Goal: Task Accomplishment & Management: Use online tool/utility

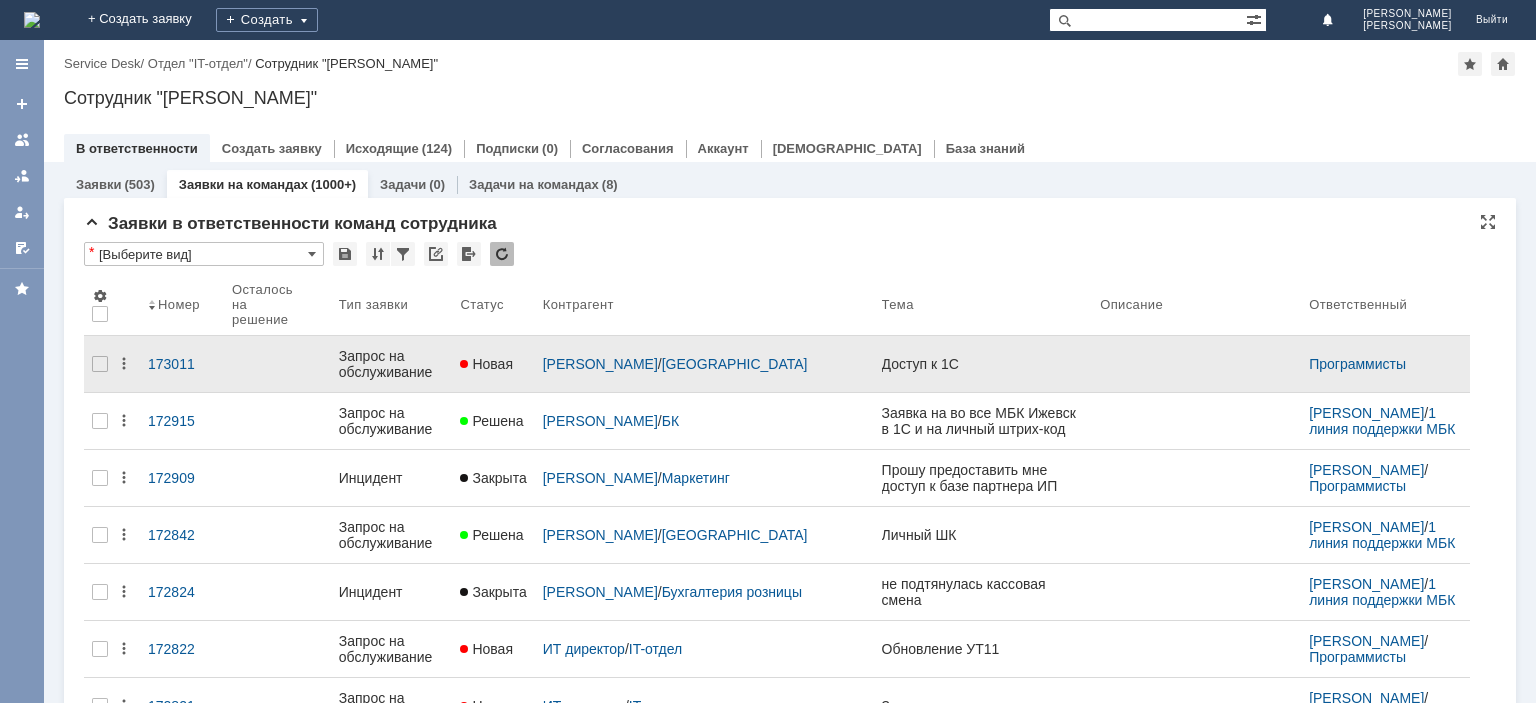
click at [371, 356] on div "Запрос на обслуживание" at bounding box center [392, 364] width 106 height 32
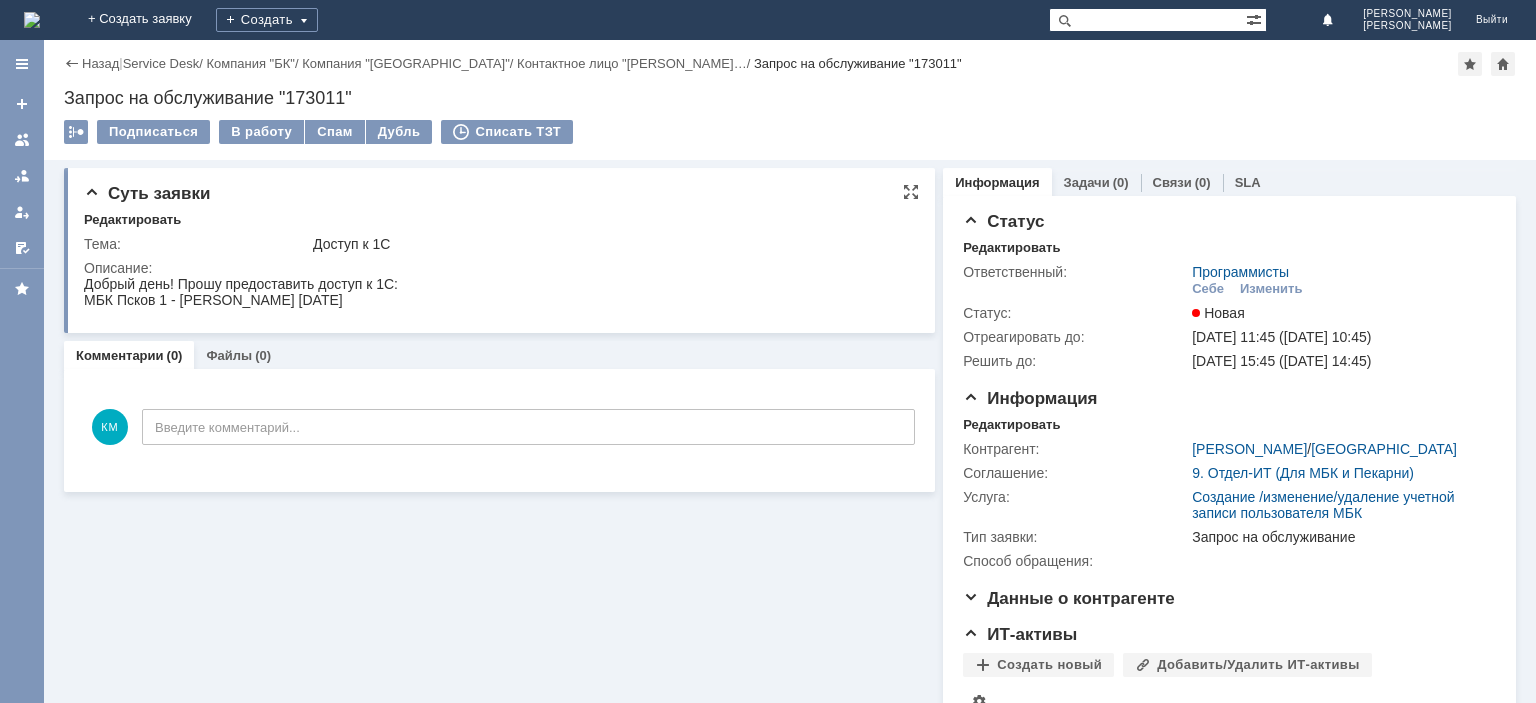
drag, startPoint x: 204, startPoint y: 307, endPoint x: 378, endPoint y: 306, distance: 174.0
click at [378, 306] on div "МБК Псков 1 - [PERSON_NAME] [DATE]" at bounding box center [241, 300] width 314 height 16
click at [185, 298] on div "МБК Псков 1 - [PERSON_NAME] [DATE]" at bounding box center [241, 300] width 314 height 16
click at [186, 298] on div "МБК Псков 1 - [PERSON_NAME] [DATE]" at bounding box center [241, 300] width 314 height 16
copy div "Бабашкина"
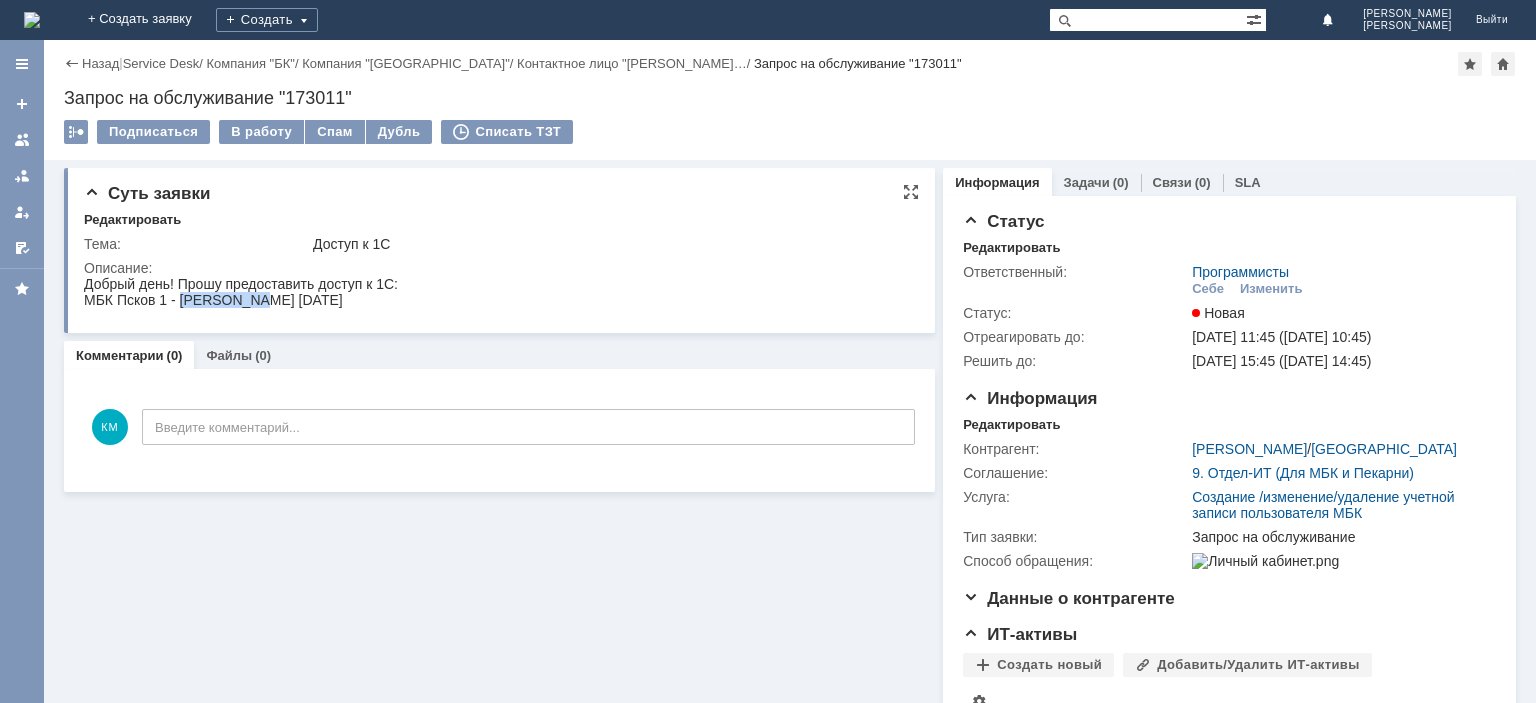
drag, startPoint x: 240, startPoint y: 296, endPoint x: 194, endPoint y: 294, distance: 46.0
click at [238, 296] on div "МБК Псков 1 - [PERSON_NAME] [DATE]" at bounding box center [241, 300] width 314 height 16
drag, startPoint x: 179, startPoint y: 301, endPoint x: 370, endPoint y: 302, distance: 191.0
click at [378, 302] on div "МБК Псков 1 - [PERSON_NAME] [DATE]" at bounding box center [241, 300] width 314 height 16
copy div "Бабашкина Олеся Алексеевна"
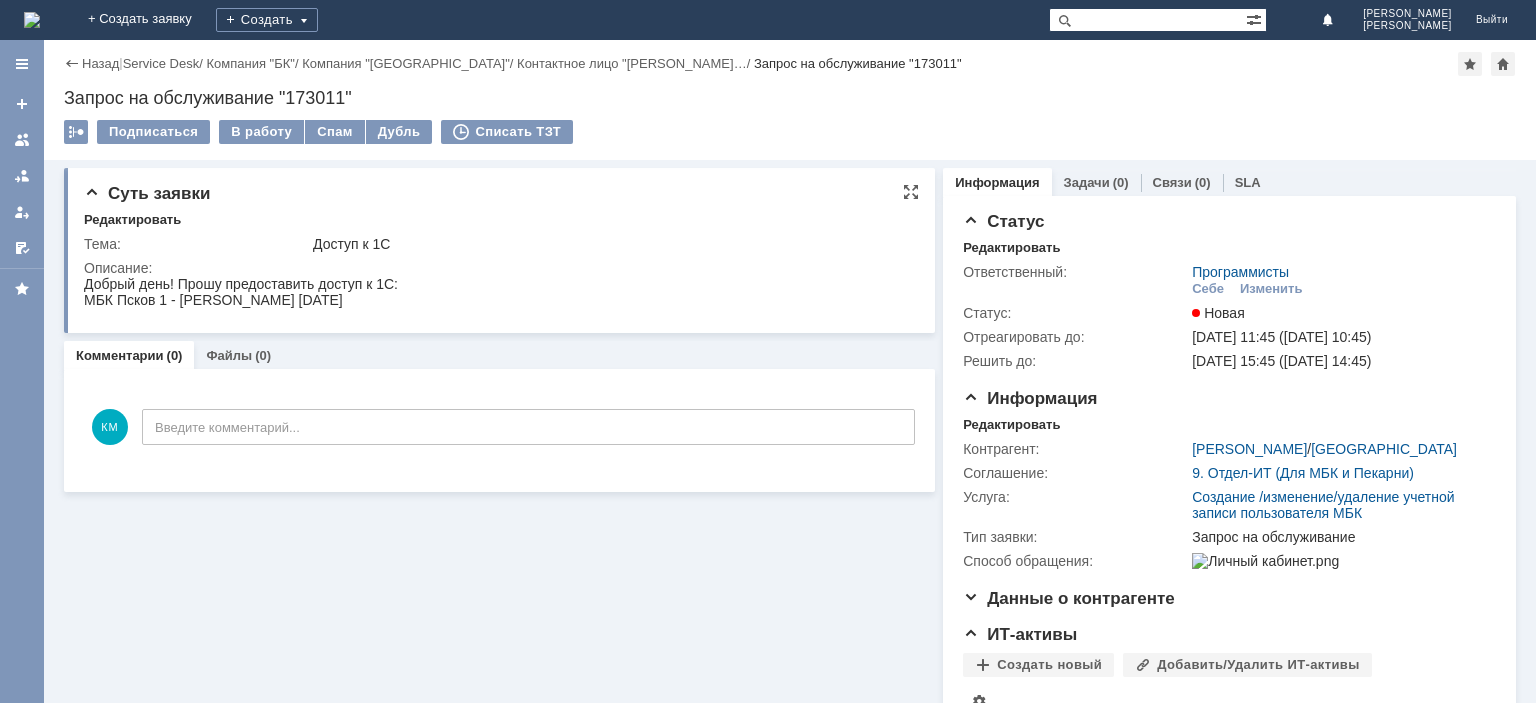
drag, startPoint x: 468, startPoint y: 306, endPoint x: 386, endPoint y: 296, distance: 82.6
click at [386, 296] on html "Добрый день! Прошу предоставить доступ к 1С: МБК Псков 1 - Бабашкина Олеся Алек…" at bounding box center [497, 292] width 826 height 32
copy div "18.01.1998"
click at [257, 138] on div "В работу" at bounding box center [261, 132] width 85 height 24
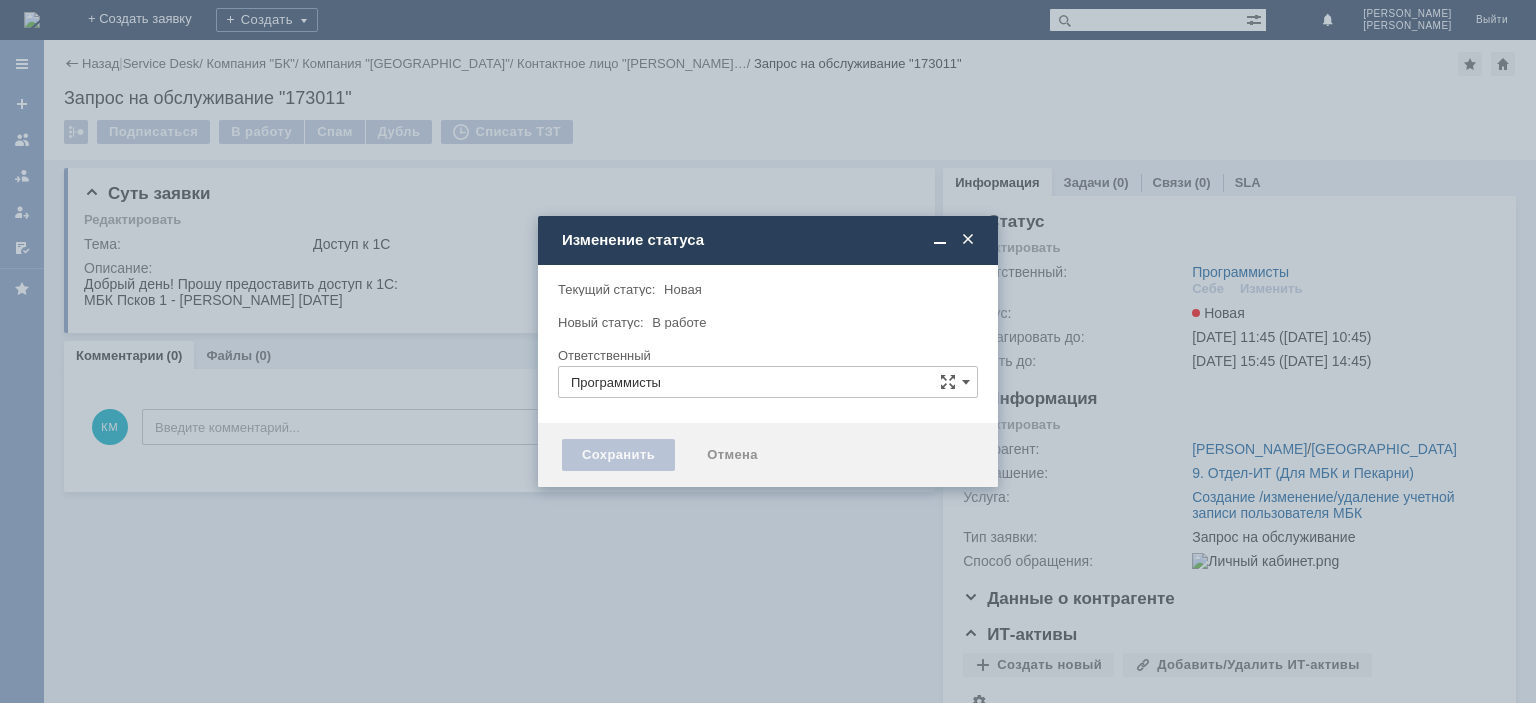
type input "[PERSON_NAME]"
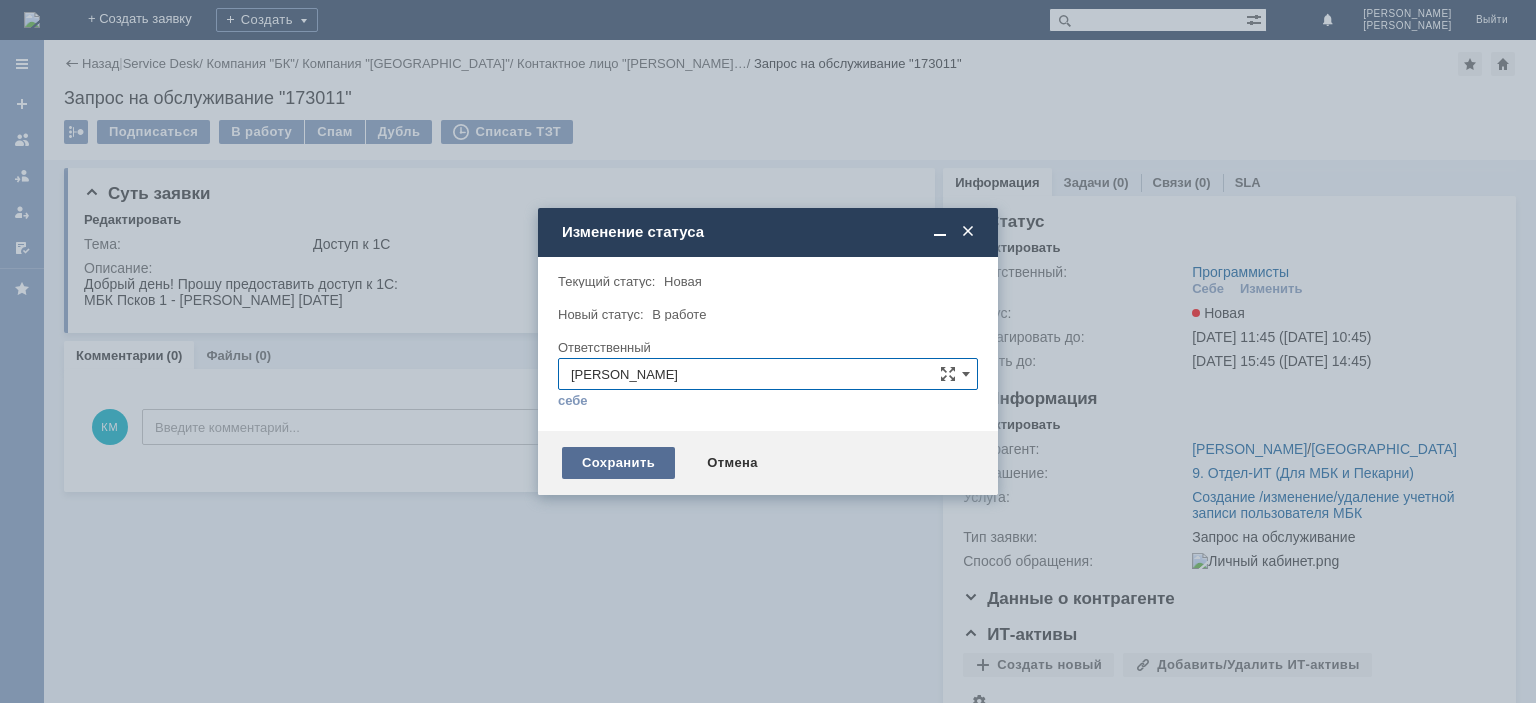
click at [637, 449] on div "Сохранить" at bounding box center [618, 463] width 113 height 32
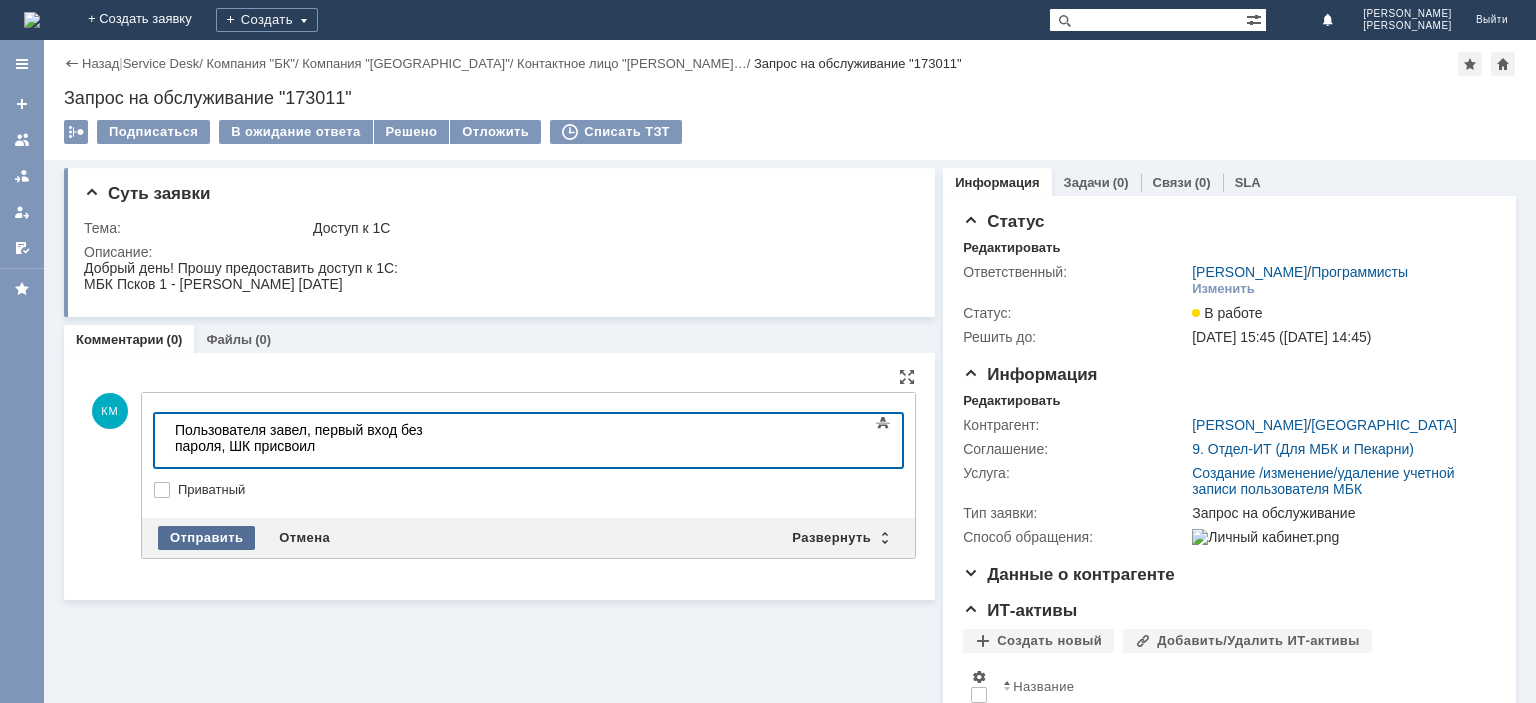
click at [178, 536] on div "Отправить" at bounding box center [206, 538] width 97 height 24
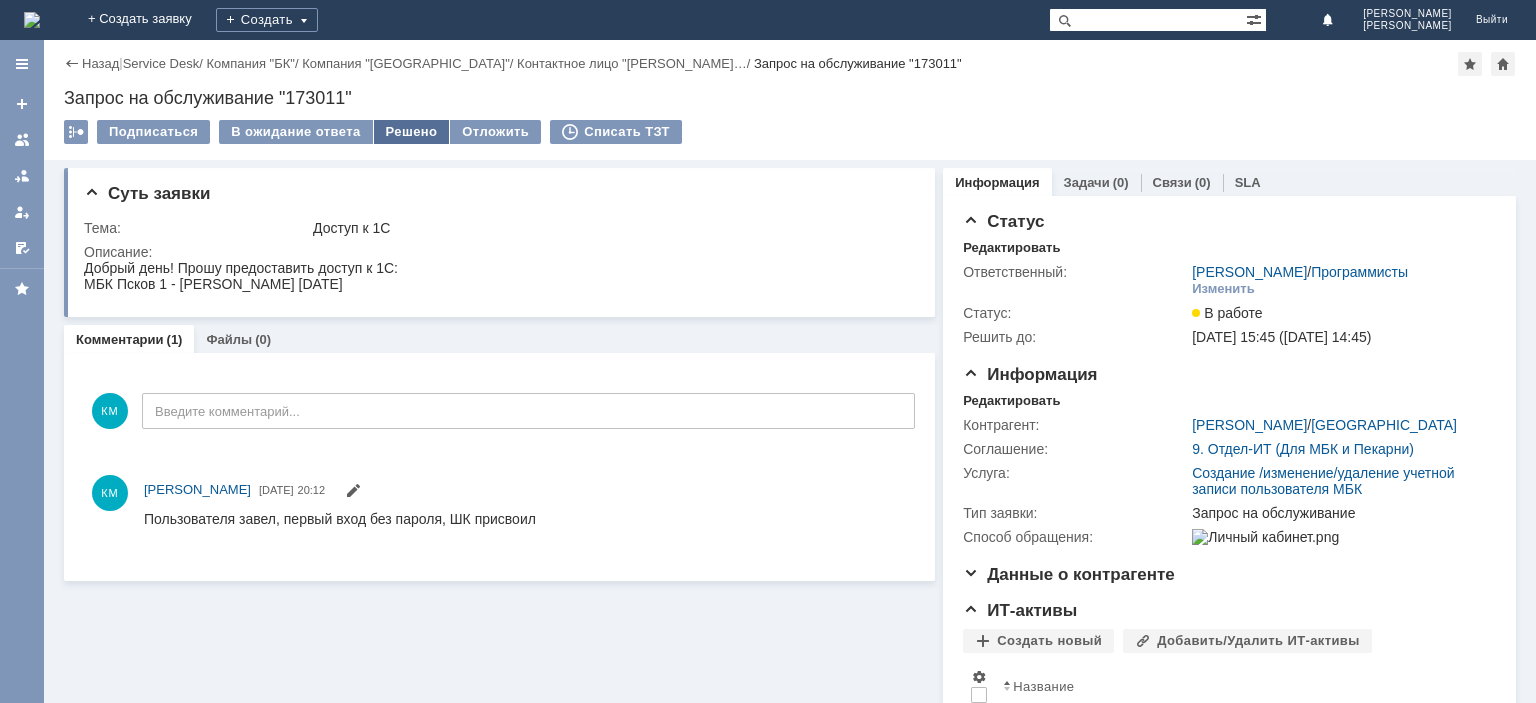
click at [416, 134] on div "Решено" at bounding box center [412, 132] width 76 height 24
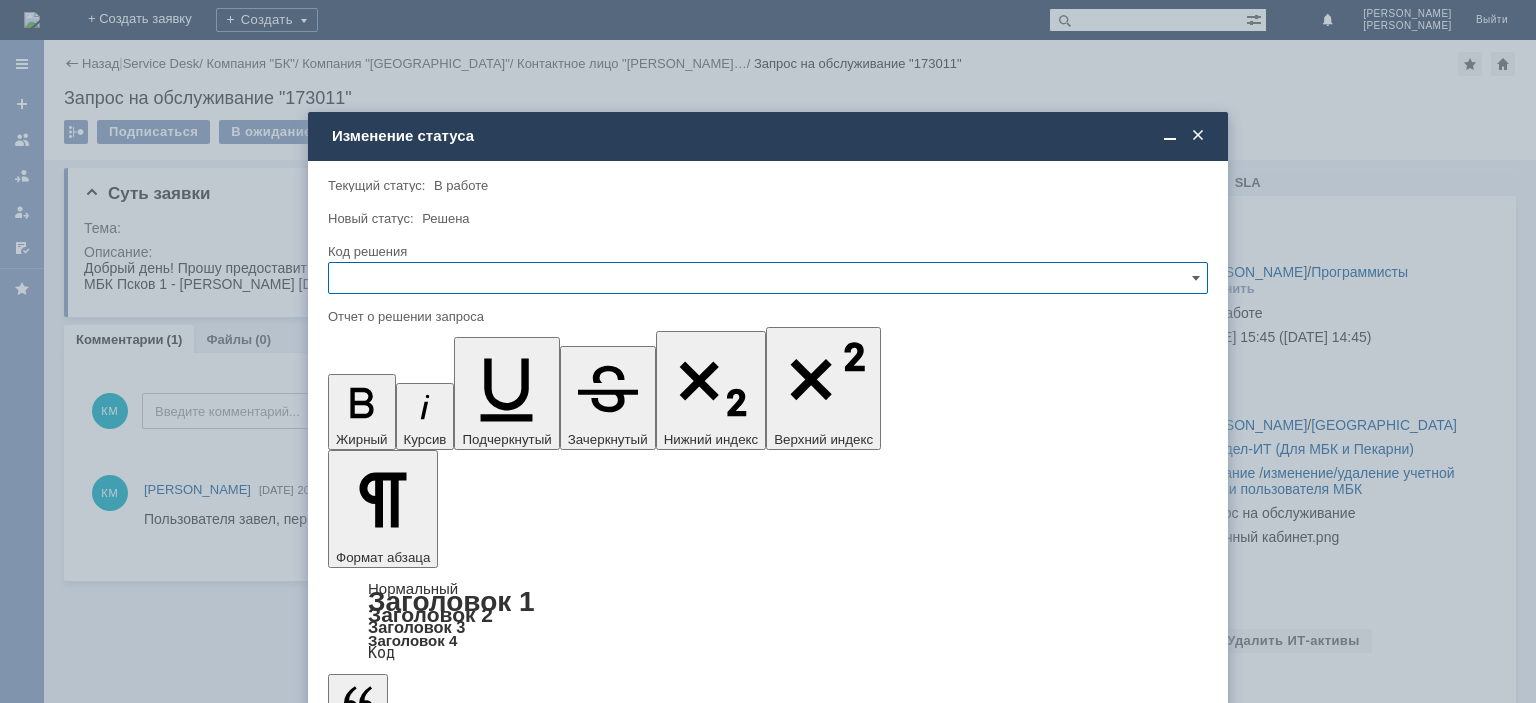
click at [382, 270] on input "text" at bounding box center [768, 278] width 880 height 32
click at [392, 406] on span "Решено" at bounding box center [768, 414] width 854 height 16
type input "Решено"
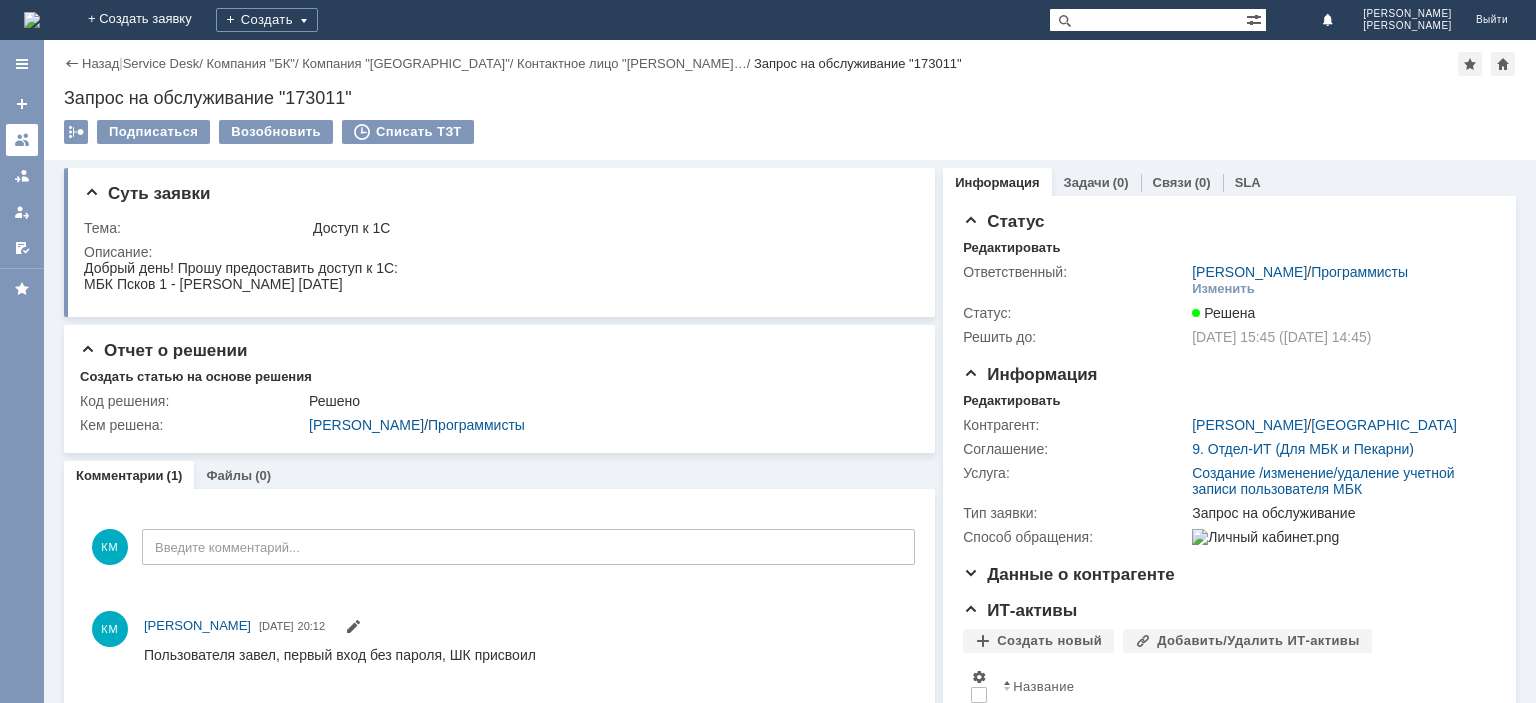
click at [18, 135] on div at bounding box center [22, 140] width 16 height 16
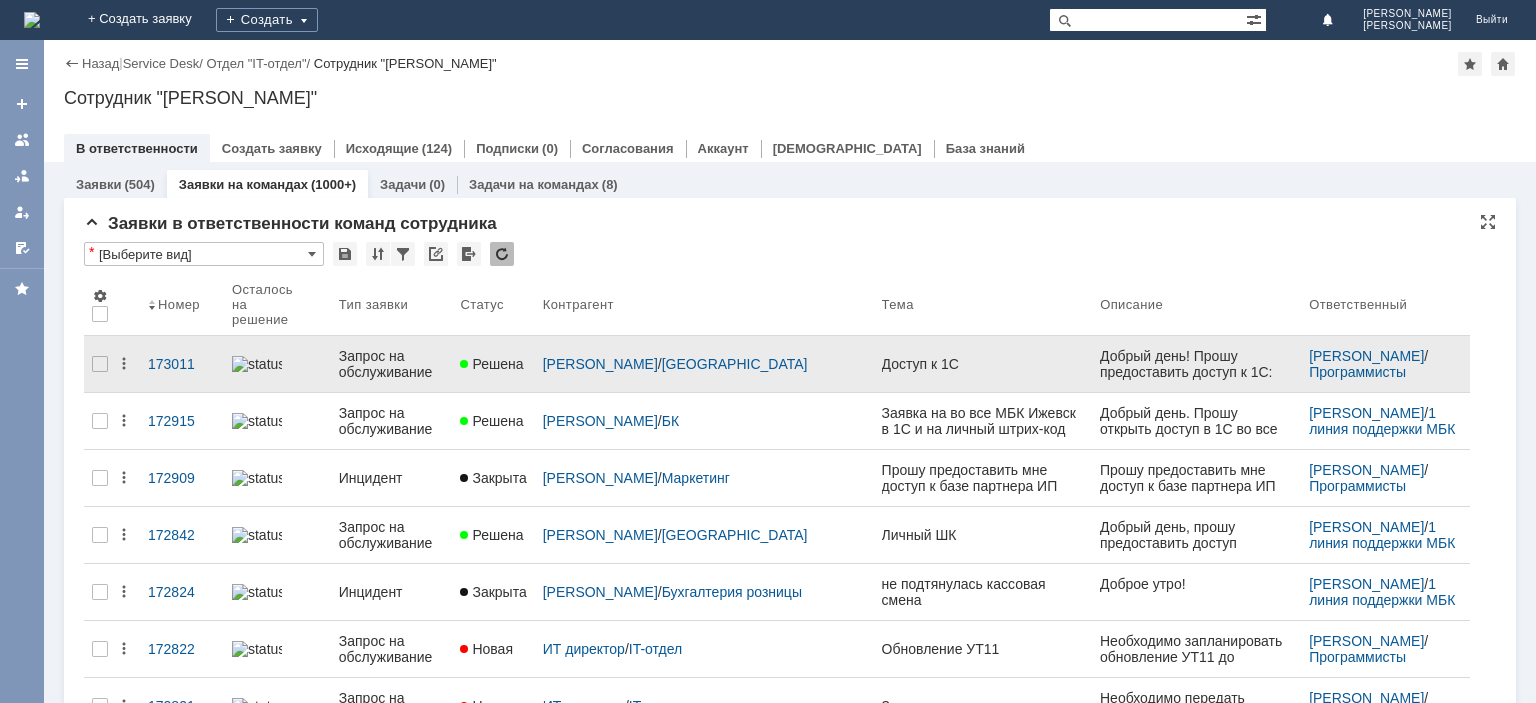
click at [408, 348] on div "Запрос на обслуживание" at bounding box center [392, 364] width 106 height 32
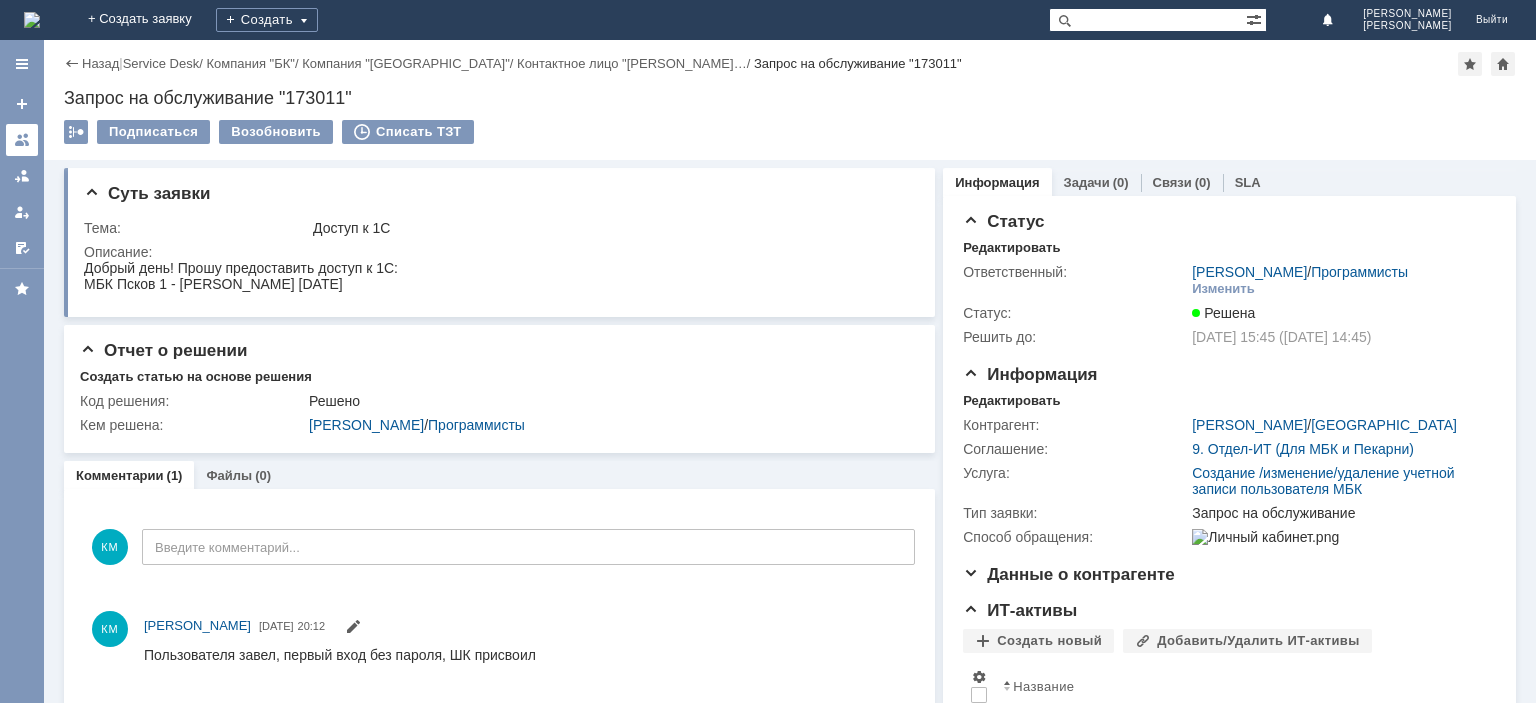
click at [11, 136] on link at bounding box center [22, 140] width 32 height 32
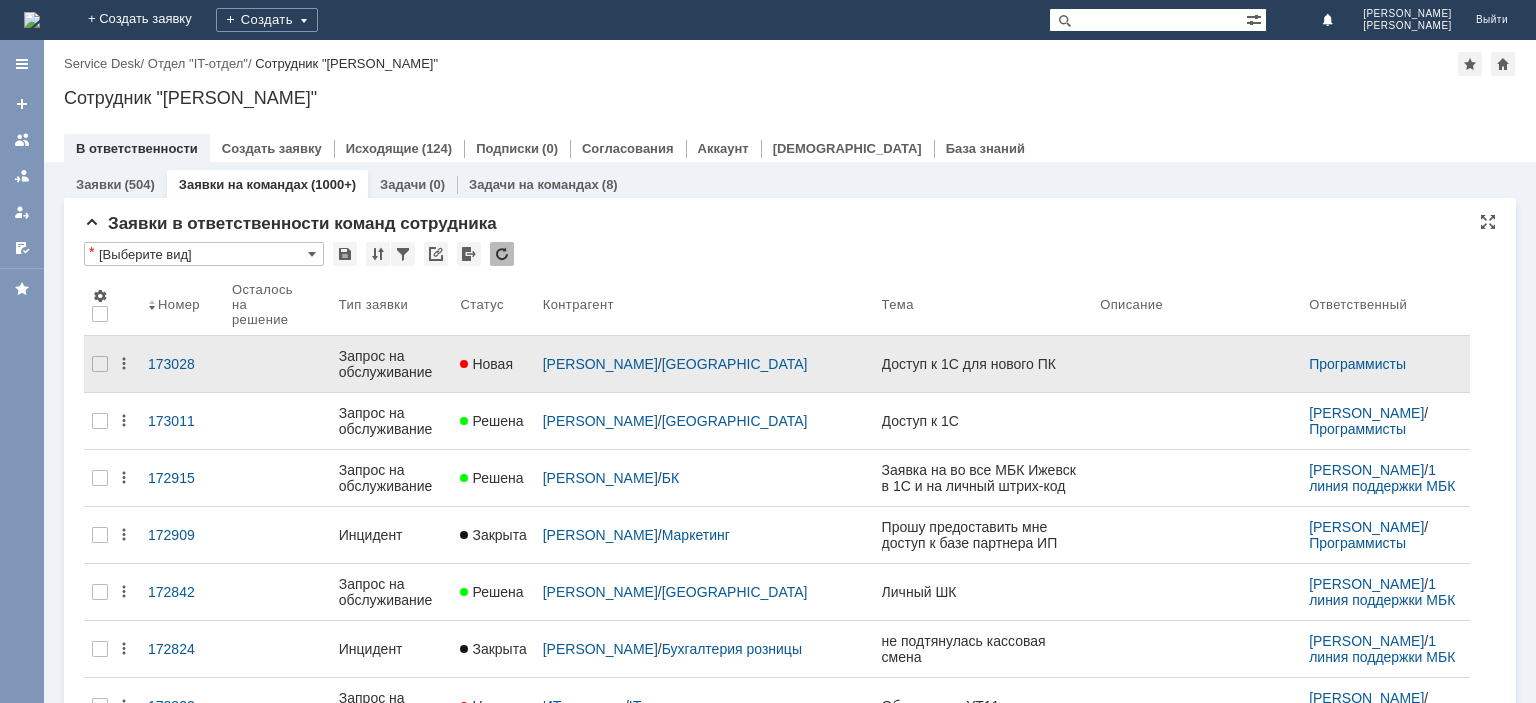
click at [392, 363] on div "Запрос на обслуживание" at bounding box center [392, 364] width 106 height 32
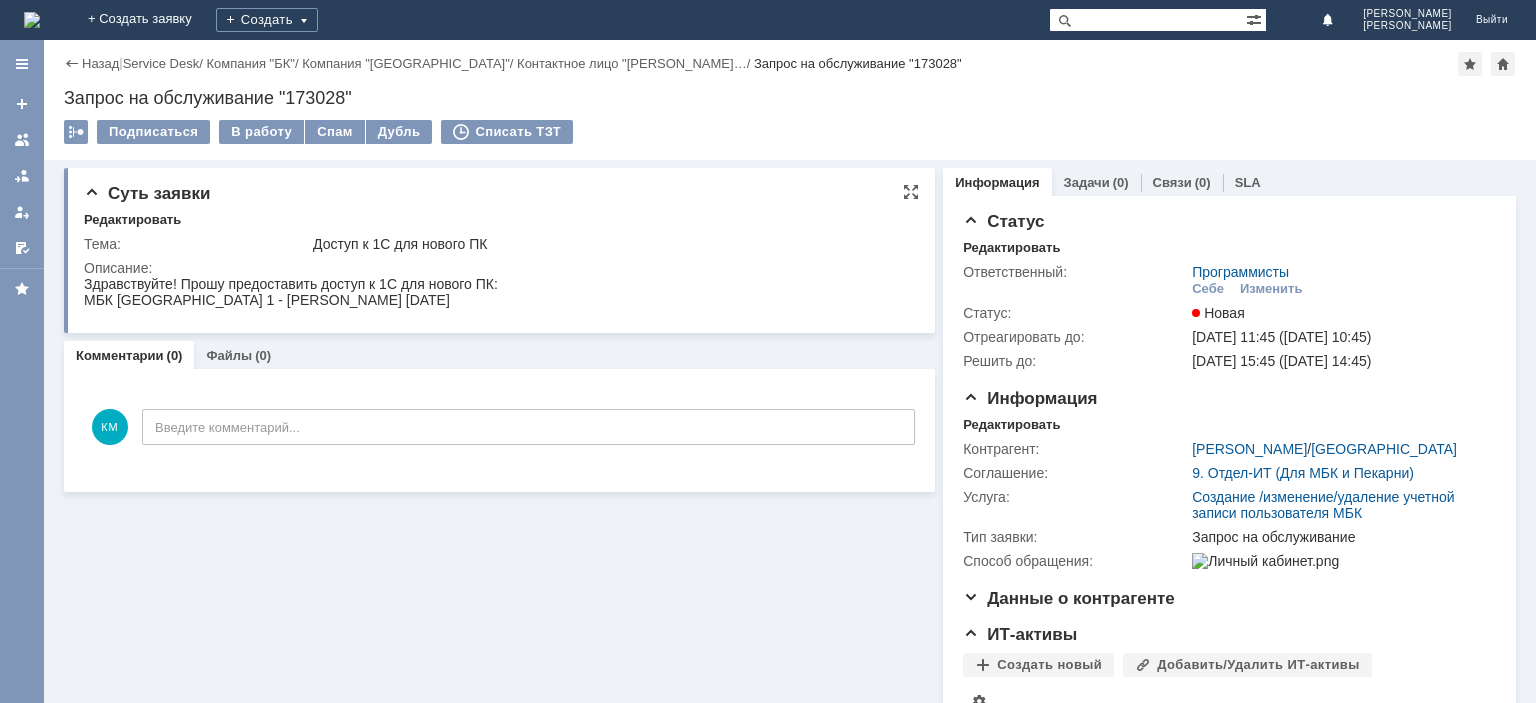
click at [272, 299] on div "МБК [GEOGRAPHIC_DATA] 1 - [PERSON_NAME] [DATE]" at bounding box center [291, 300] width 414 height 16
copy div "[PERSON_NAME]"
click at [379, 295] on div "МБК [GEOGRAPHIC_DATA] 1 - [PERSON_NAME] [DATE]" at bounding box center [291, 300] width 414 height 16
drag, startPoint x: 259, startPoint y: 299, endPoint x: 482, endPoint y: 300, distance: 223.0
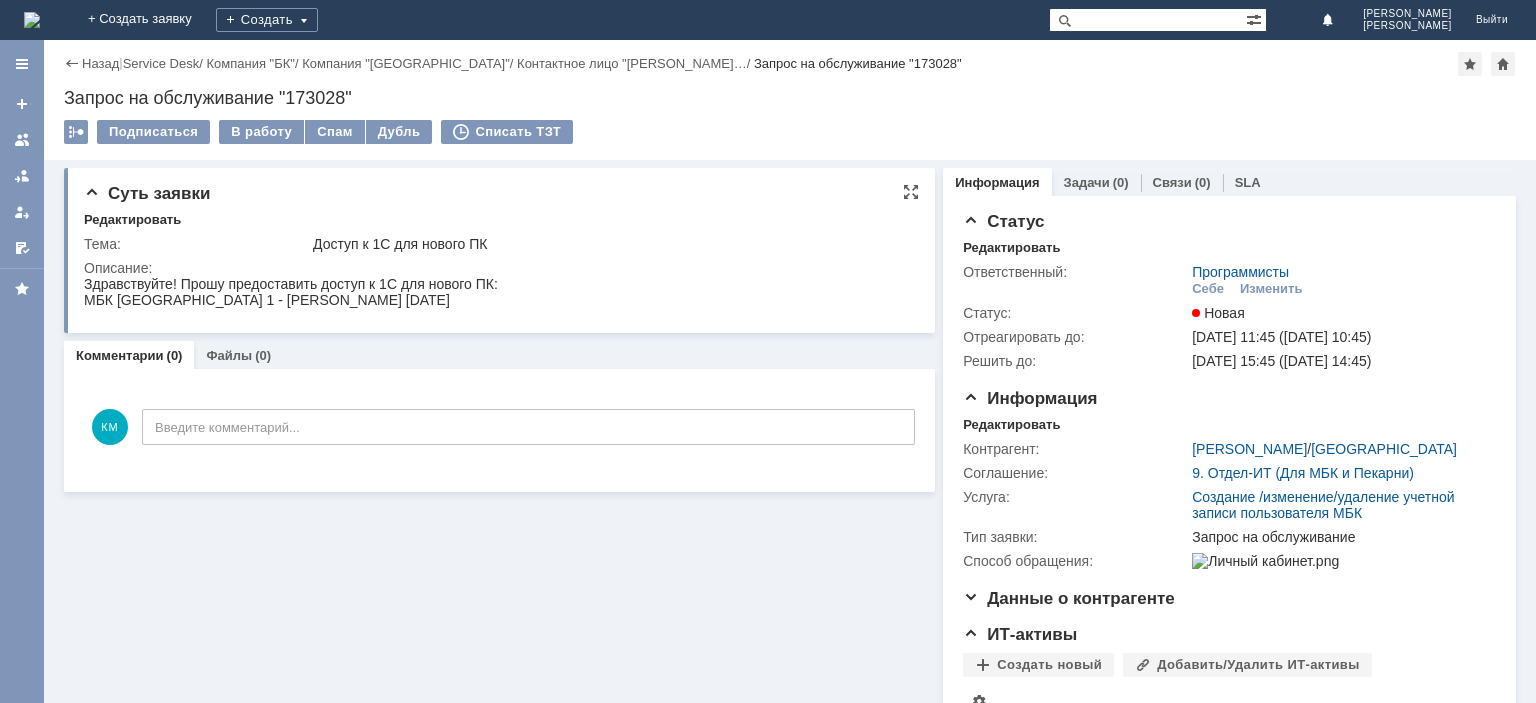
click at [482, 300] on div "МБК [GEOGRAPHIC_DATA] 1 - [PERSON_NAME] [DATE]" at bounding box center [291, 300] width 414 height 16
copy div "[PERSON_NAME]"
drag, startPoint x: 485, startPoint y: 302, endPoint x: 555, endPoint y: 300, distance: 70.0
click at [498, 300] on div "МБК [GEOGRAPHIC_DATA] 1 - [PERSON_NAME] [DATE]" at bounding box center [291, 300] width 414 height 16
copy div "[DATE]"
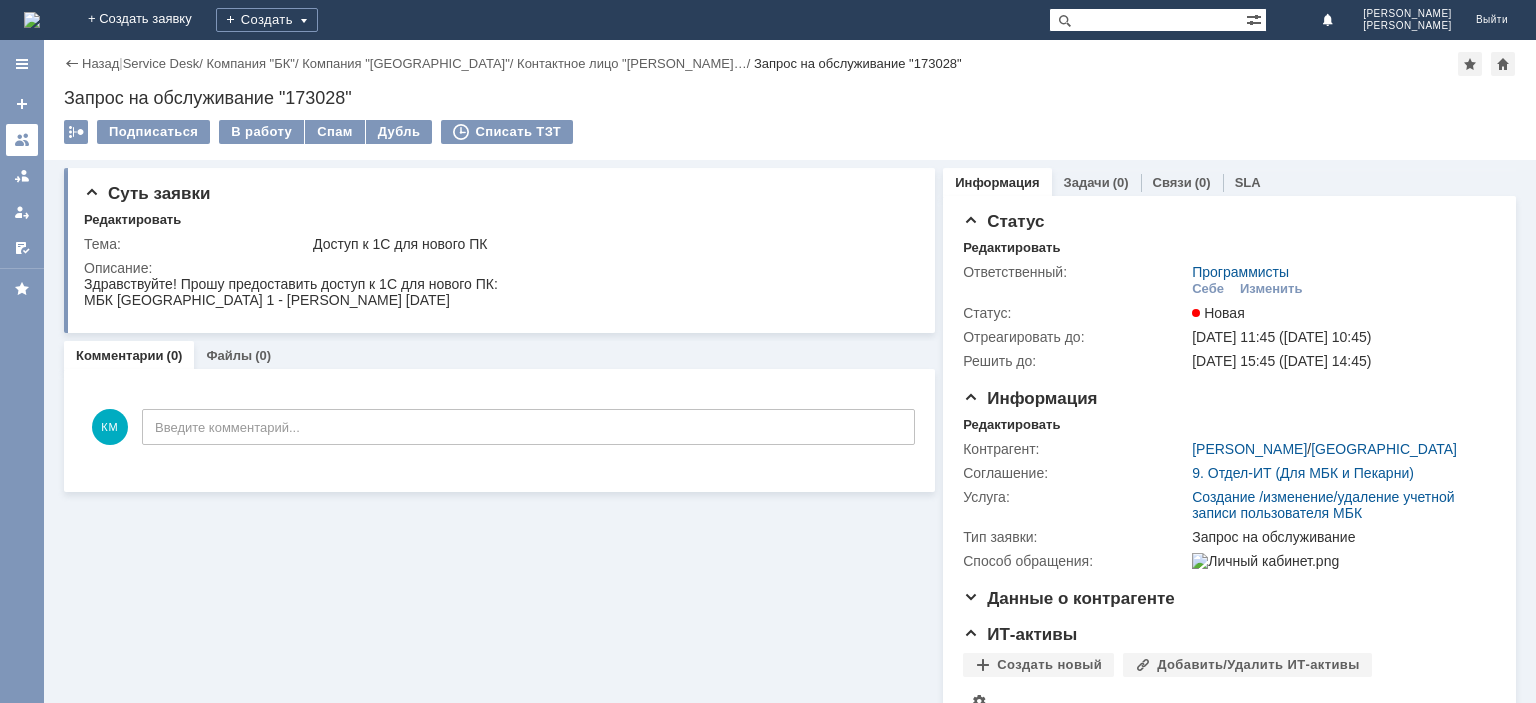
click at [22, 144] on div at bounding box center [22, 140] width 16 height 16
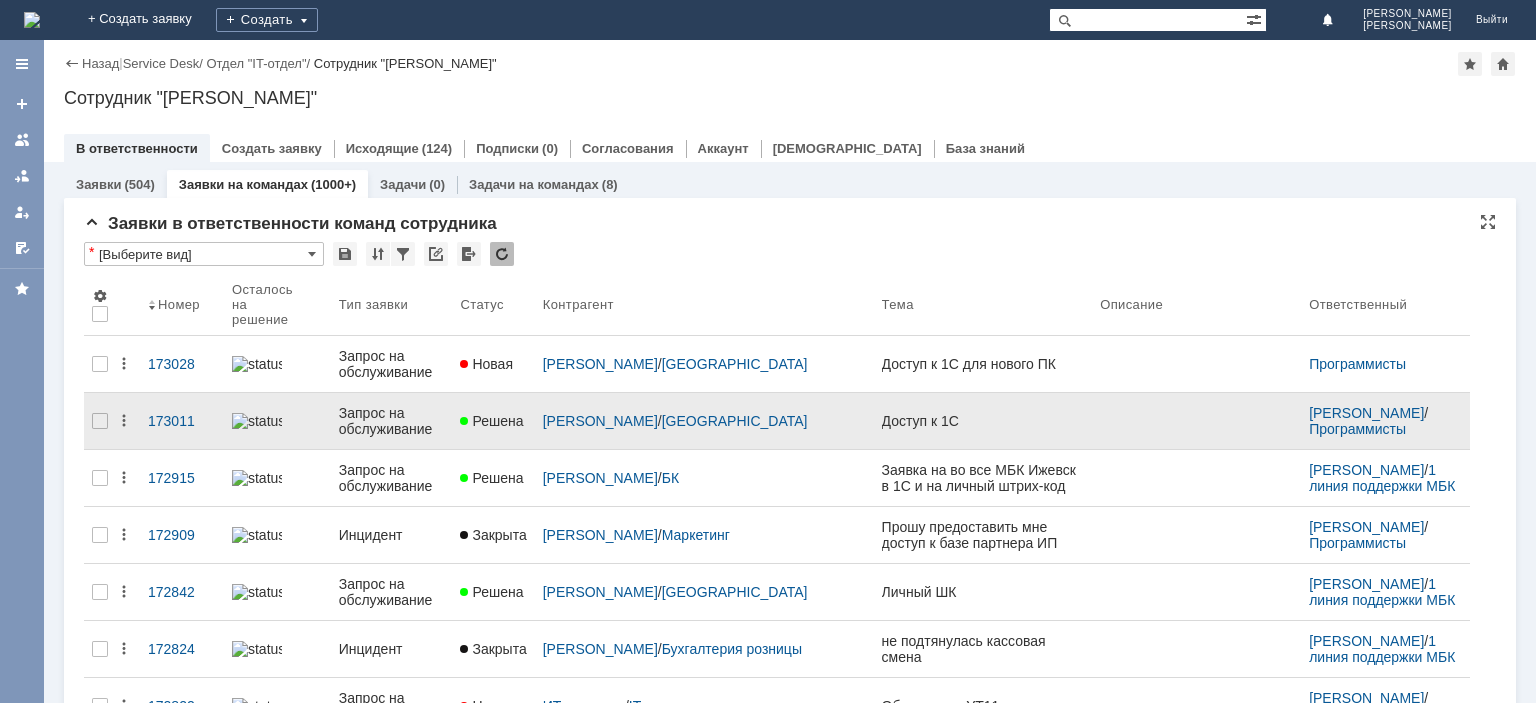
click at [380, 418] on div "Запрос на обслуживание" at bounding box center [392, 421] width 106 height 32
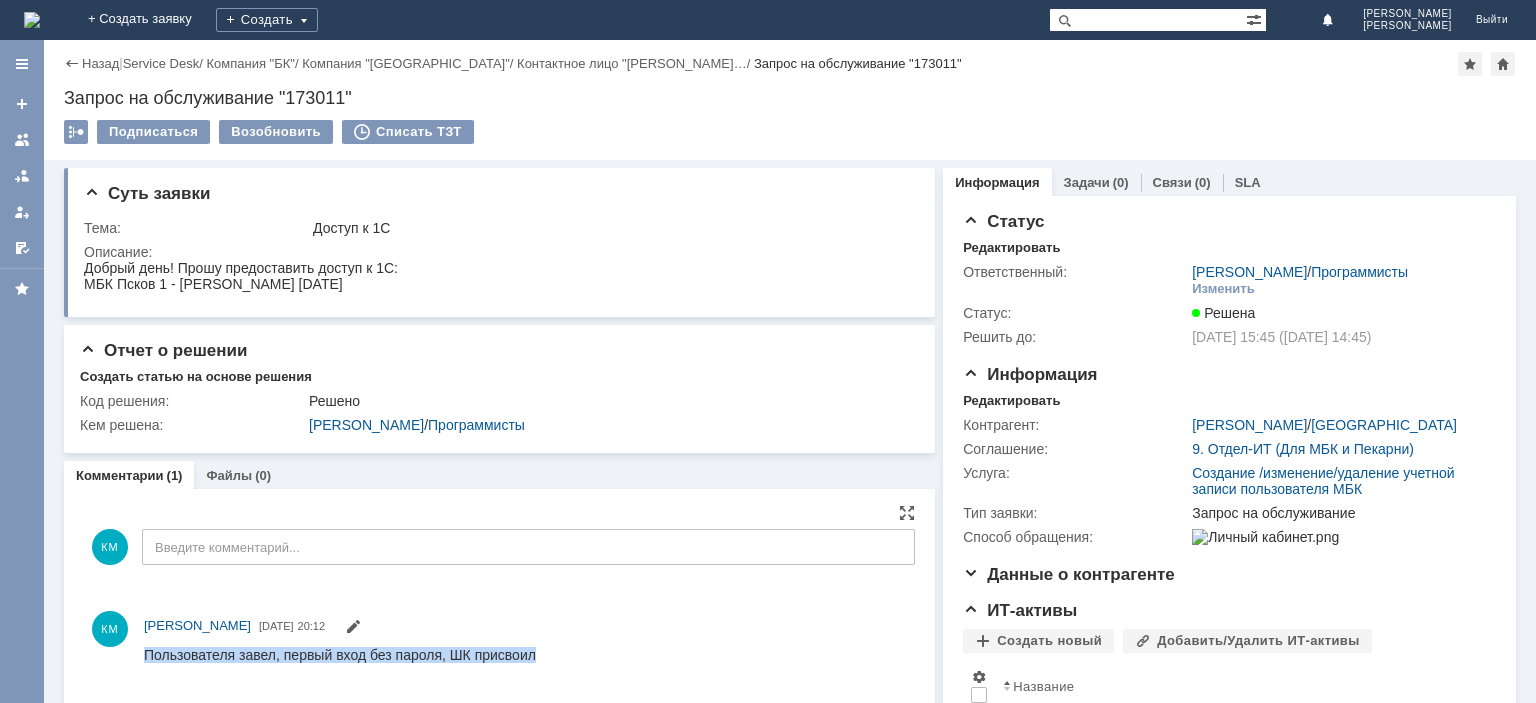
drag, startPoint x: 535, startPoint y: 652, endPoint x: 148, endPoint y: 653, distance: 386.9
click at [148, 653] on html "Пользователя завел, первый вход без пароля, ШК присвоил" at bounding box center [525, 662] width 762 height 32
copy div "Пользователя завел, первый вход без пароля, ШК присвоил"
click at [22, 142] on div at bounding box center [22, 140] width 16 height 16
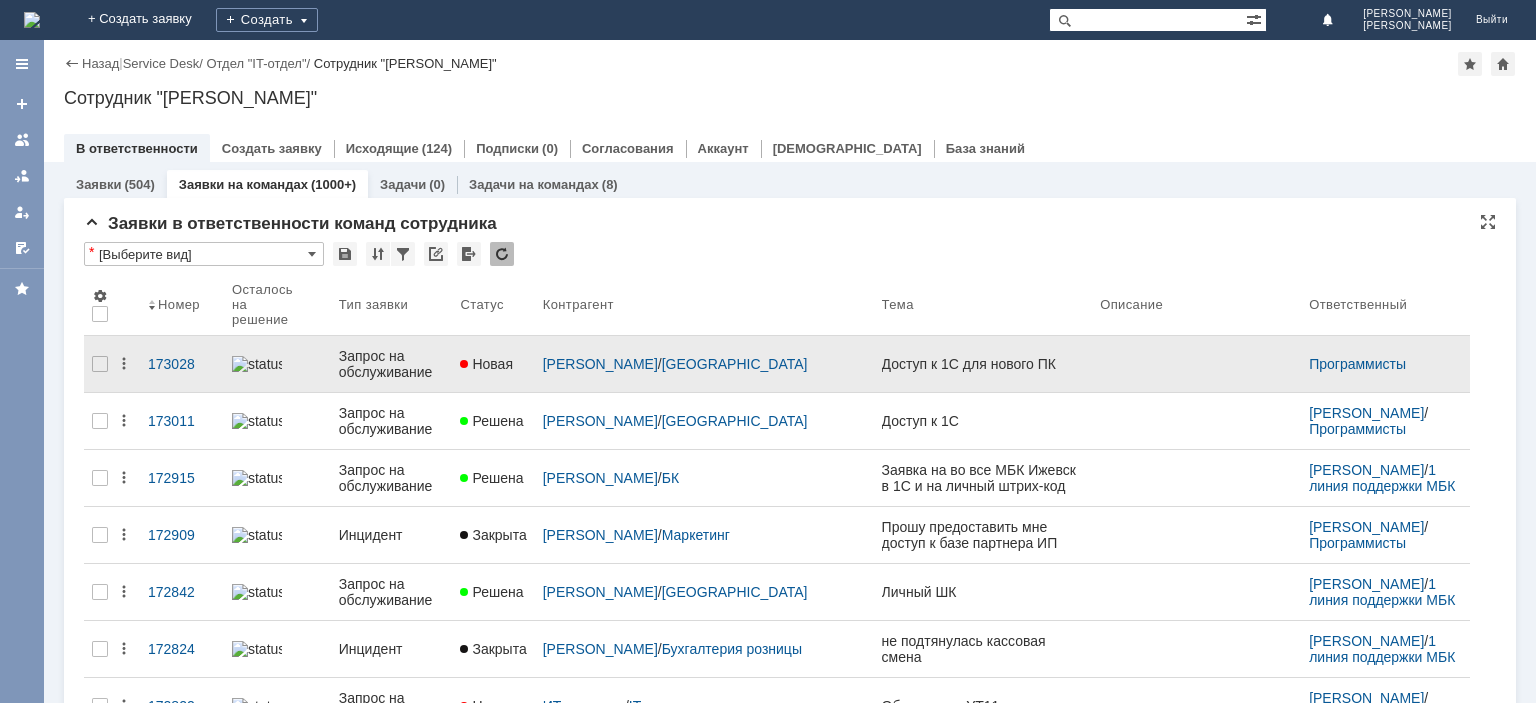
click at [398, 348] on div "Запрос на обслуживание" at bounding box center [392, 364] width 106 height 32
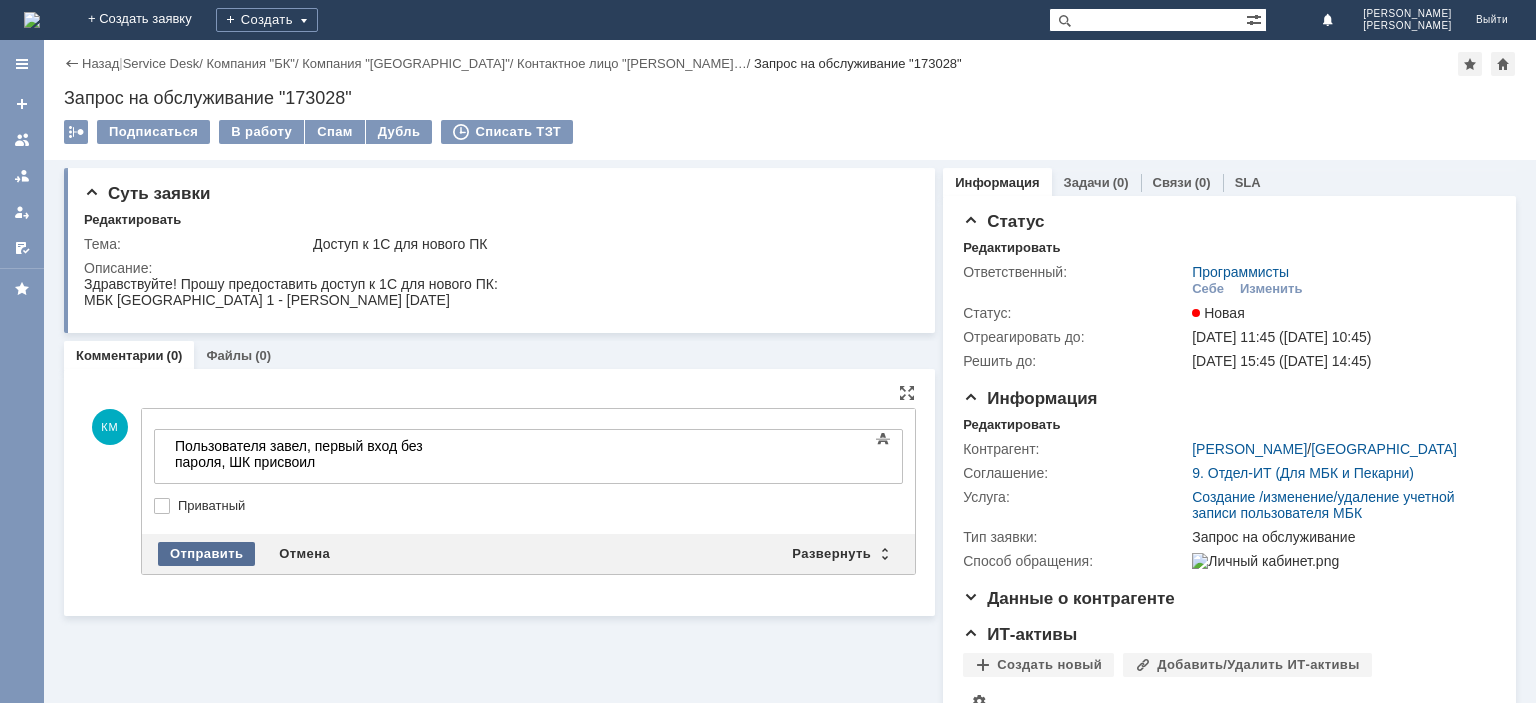
click at [218, 549] on div "Отправить" at bounding box center [206, 554] width 97 height 24
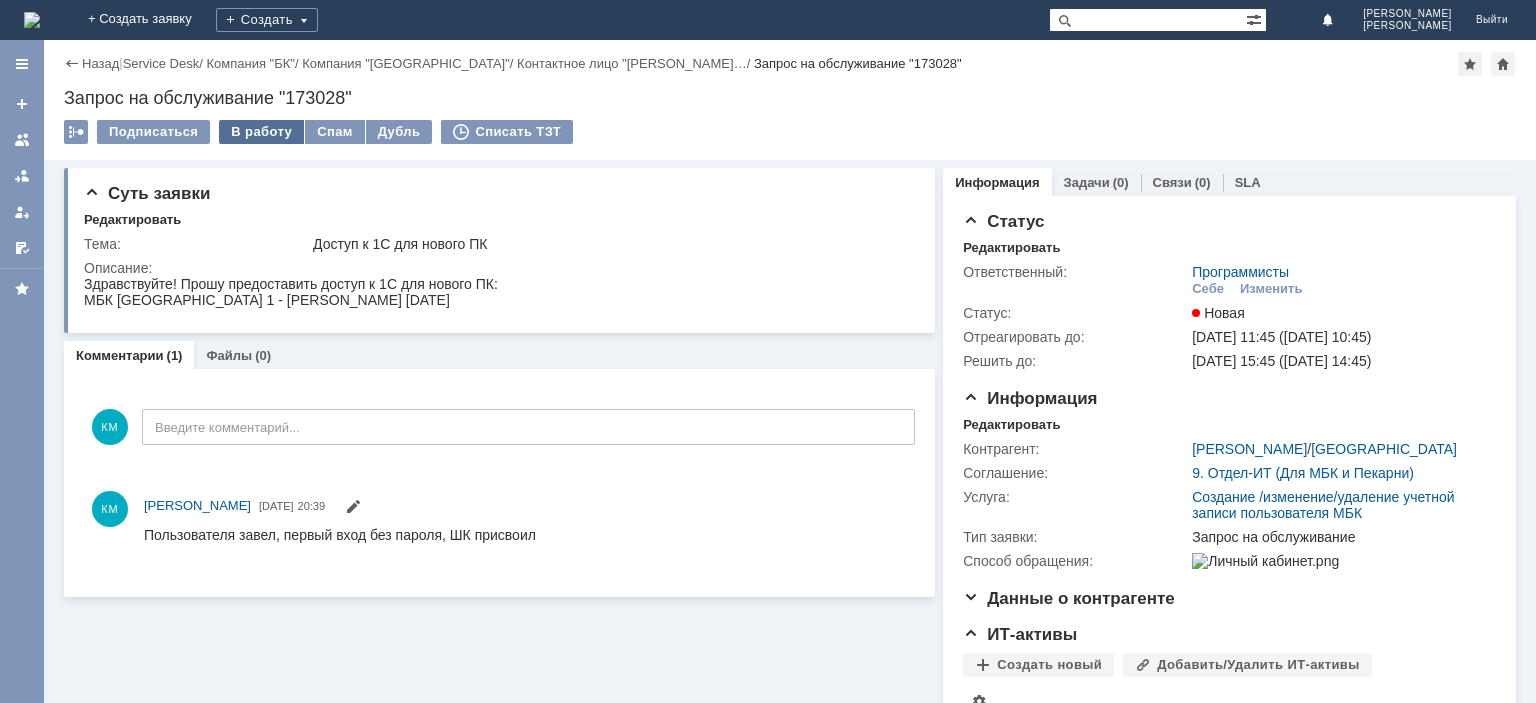
click at [261, 129] on div "В работу" at bounding box center [261, 132] width 85 height 24
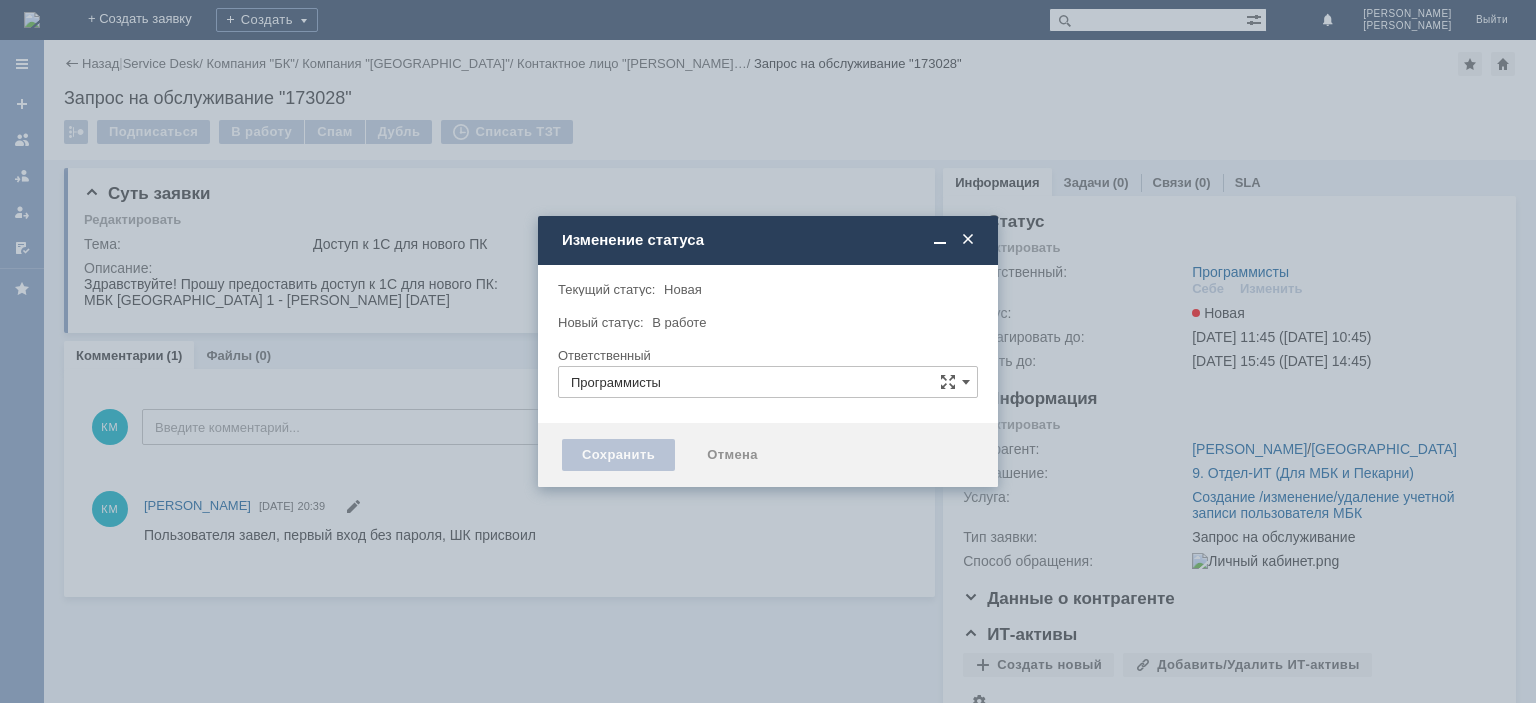
type input "[PERSON_NAME]"
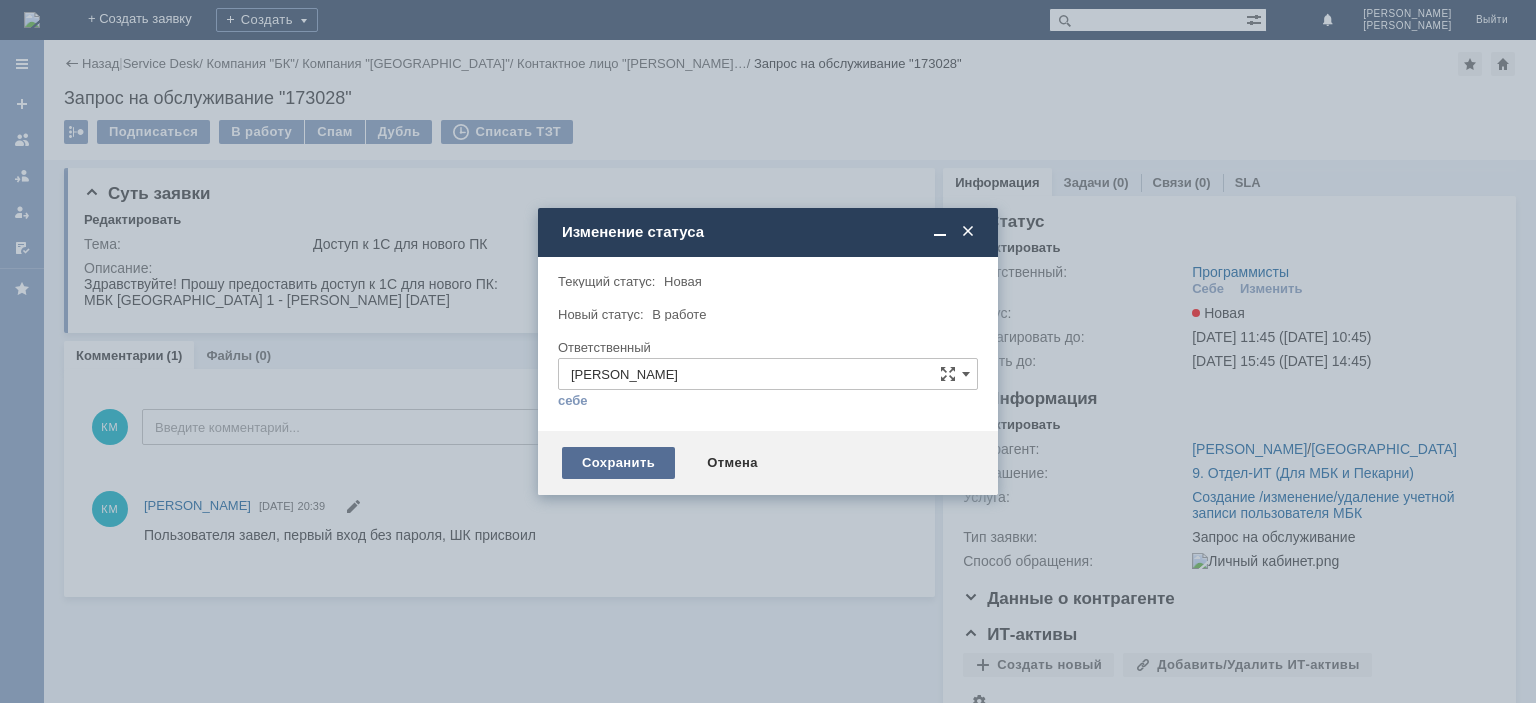
click at [624, 462] on div "Сохранить" at bounding box center [618, 463] width 113 height 32
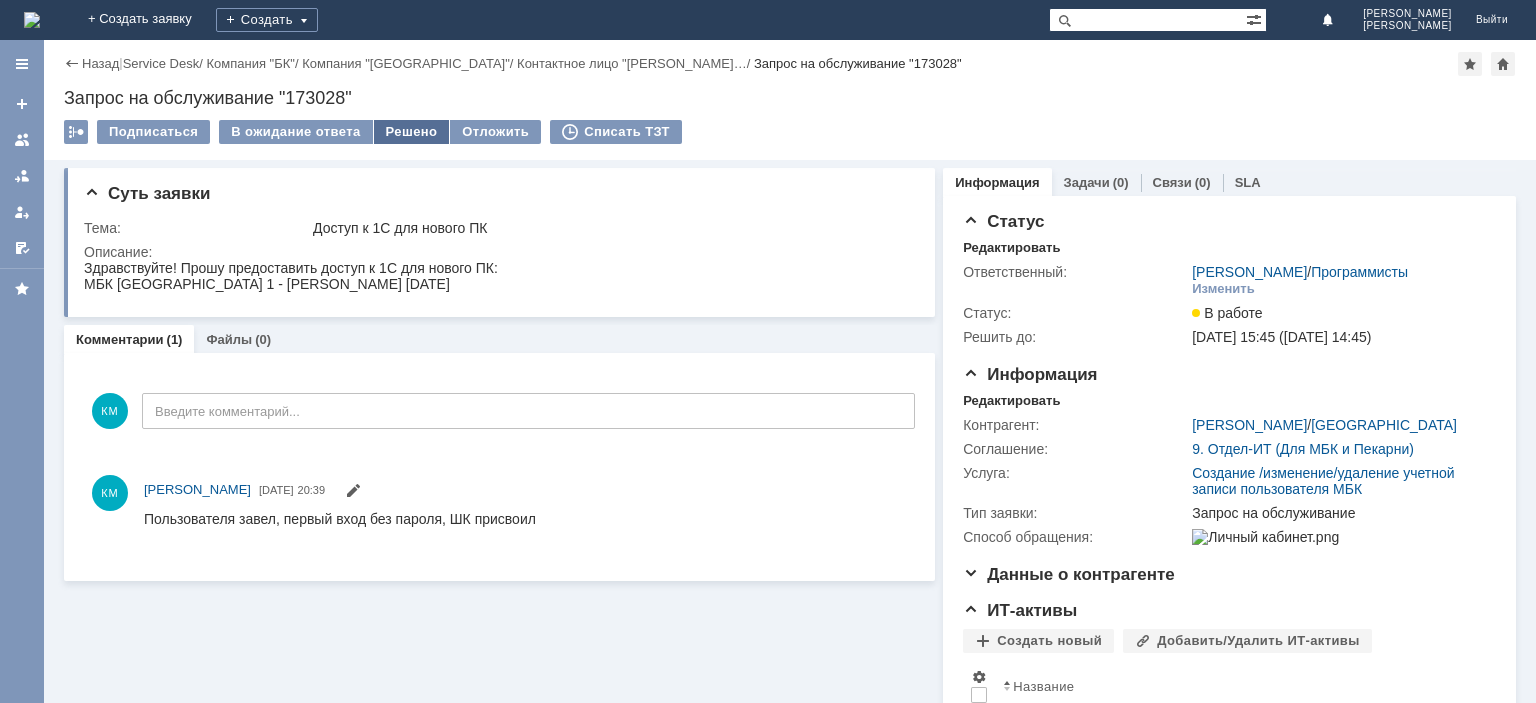
click at [430, 131] on div "Решено" at bounding box center [412, 132] width 76 height 24
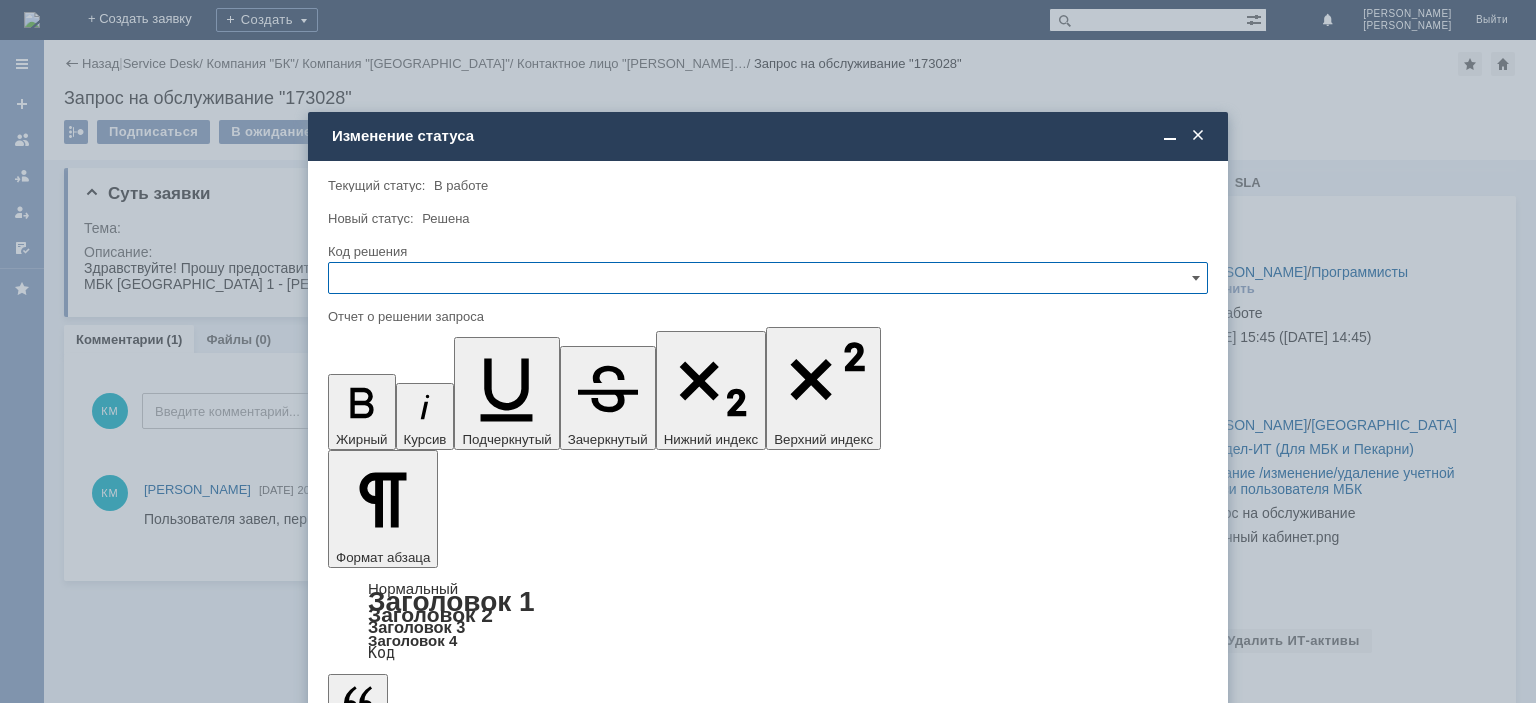
click at [438, 272] on input "text" at bounding box center [768, 278] width 880 height 32
click at [398, 409] on span "Решено" at bounding box center [768, 414] width 854 height 16
type input "Решено"
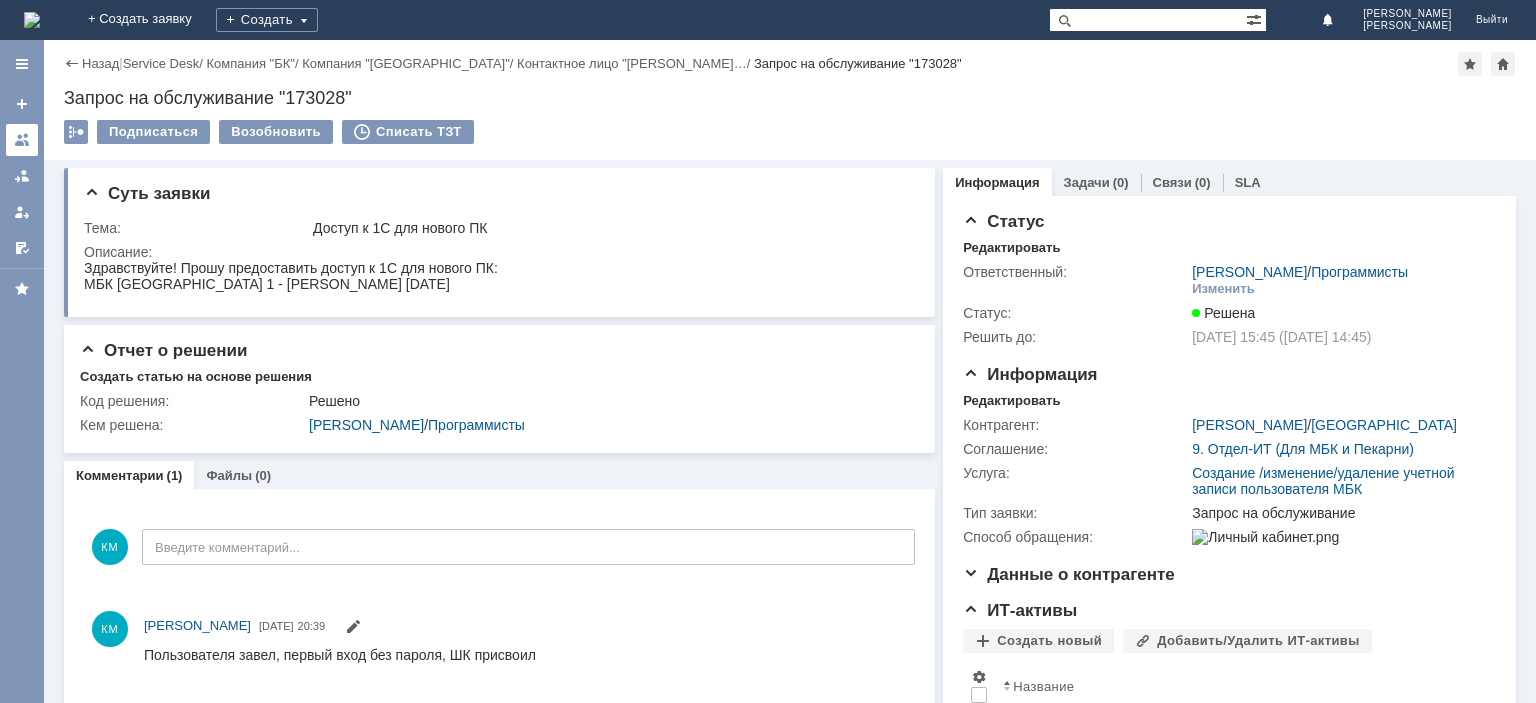
click at [21, 143] on div at bounding box center [22, 140] width 16 height 16
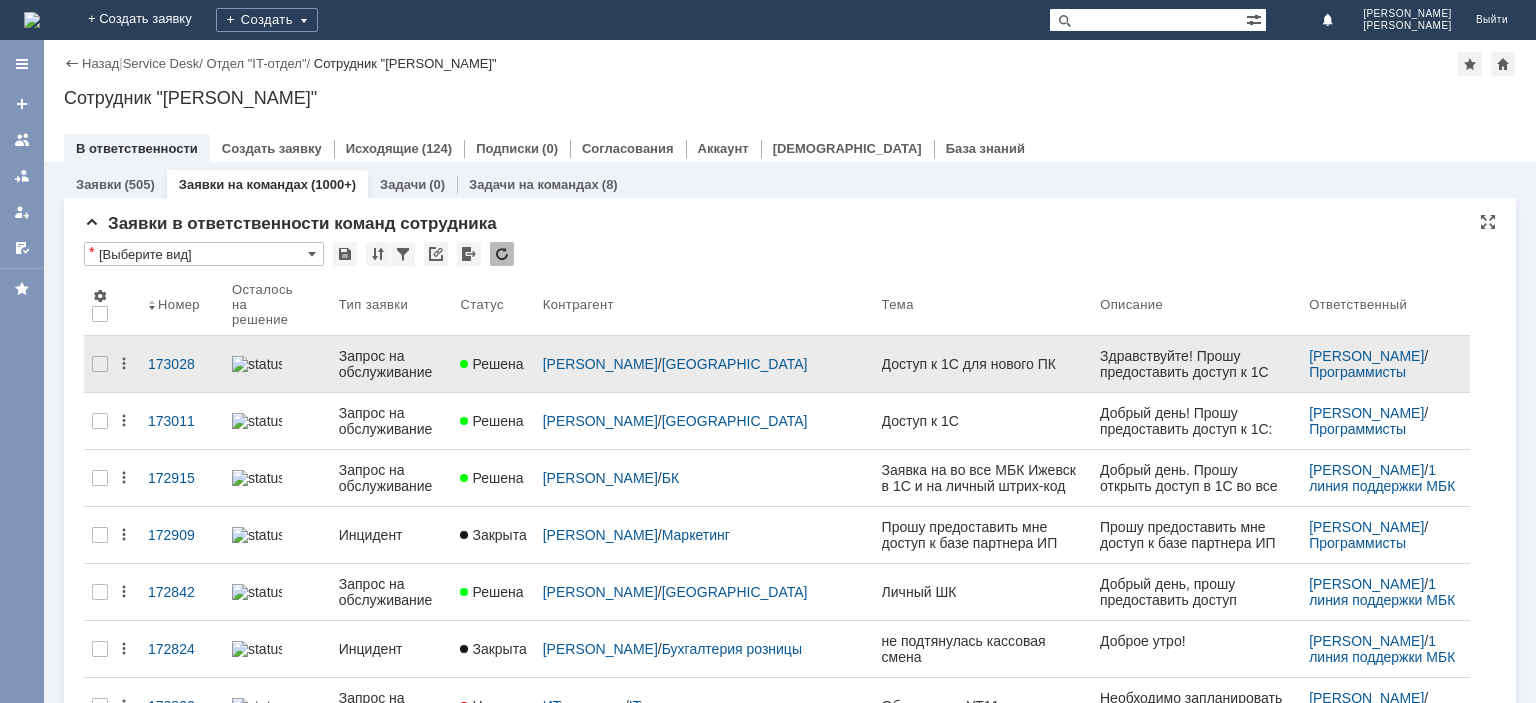
click at [412, 348] on div "Запрос на обслуживание" at bounding box center [392, 364] width 106 height 32
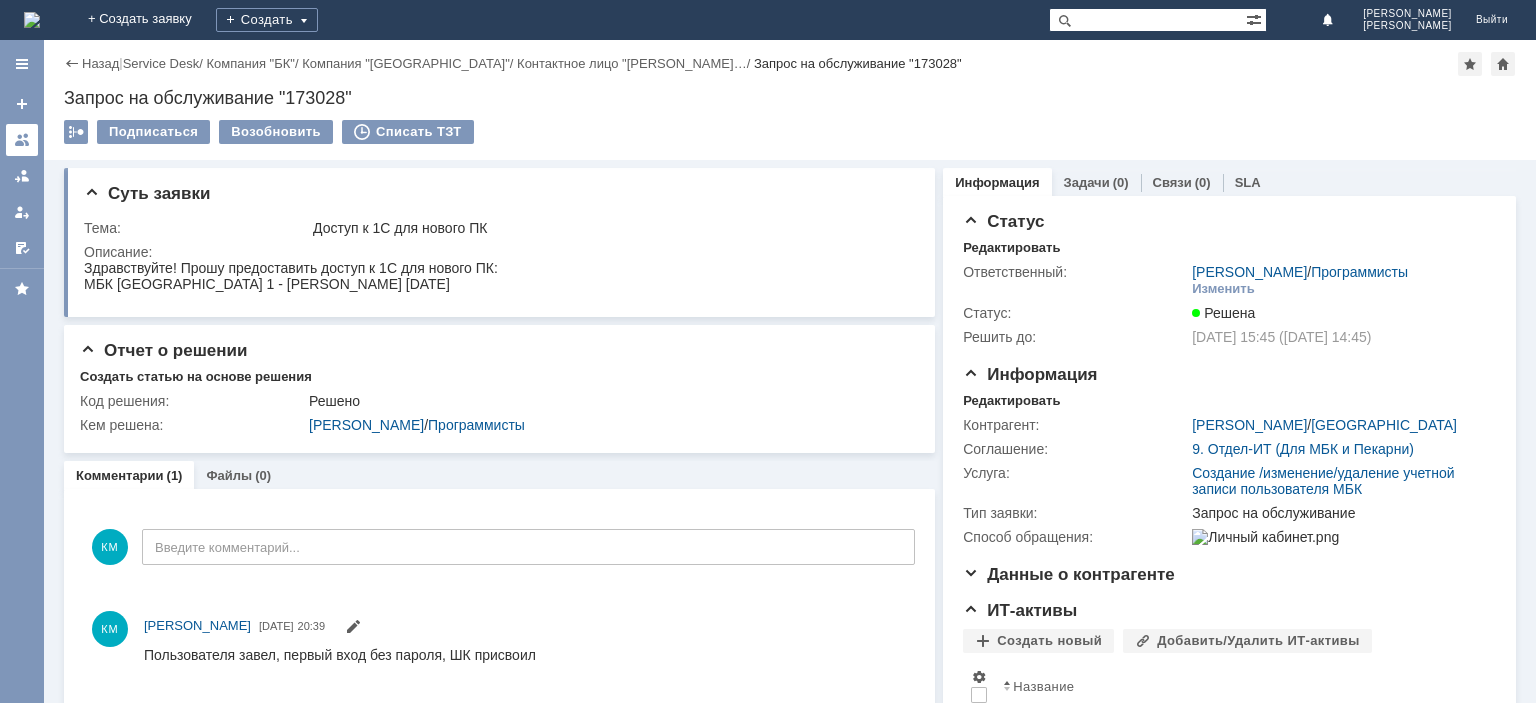
click at [25, 136] on div at bounding box center [22, 140] width 16 height 16
